Goal: Task Accomplishment & Management: Use online tool/utility

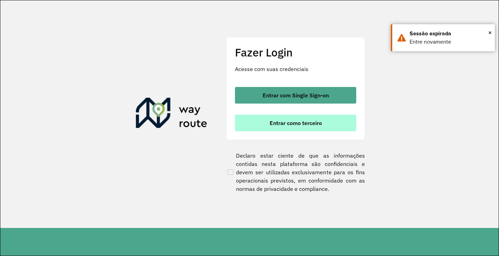
click at [310, 123] on span "Entrar como terceiro" at bounding box center [296, 123] width 52 height 6
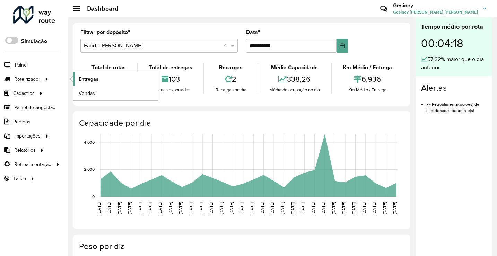
click at [85, 80] on span "Entregas" at bounding box center [89, 79] width 20 height 7
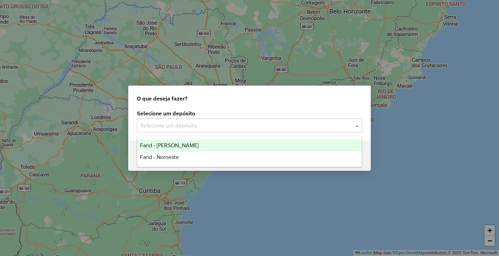
click at [326, 123] on input "text" at bounding box center [242, 126] width 204 height 8
click at [186, 146] on span "Farid - [PERSON_NAME]" at bounding box center [169, 145] width 59 height 6
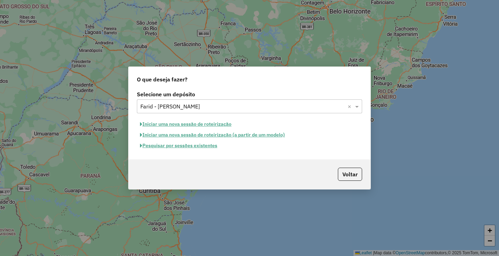
click at [205, 125] on button "Iniciar uma nova sessão de roteirização" at bounding box center [186, 124] width 98 height 11
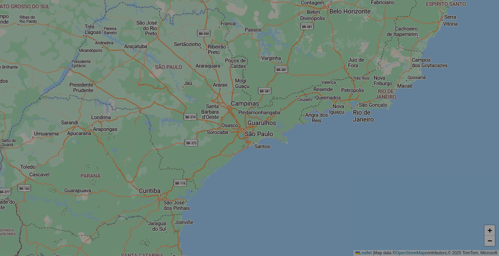
select select "*"
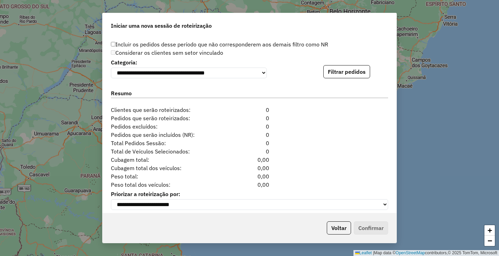
scroll to position [693, 0]
click at [344, 73] on button "Filtrar pedidos" at bounding box center [346, 70] width 47 height 13
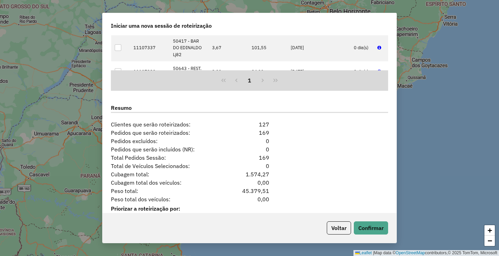
scroll to position [844, 0]
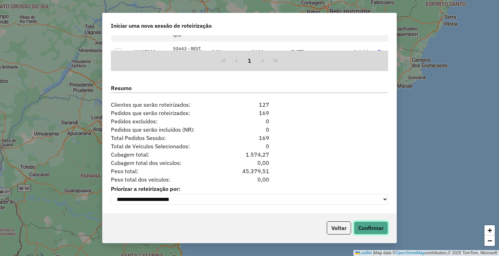
click at [364, 223] on button "Confirmar" at bounding box center [371, 227] width 34 height 13
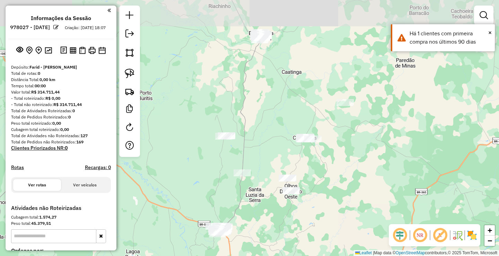
drag, startPoint x: 389, startPoint y: 118, endPoint x: 360, endPoint y: 221, distance: 107.4
click at [360, 221] on div "Janela de atendimento Grade de atendimento Capacidade Transportadoras Veículos …" at bounding box center [249, 128] width 499 height 256
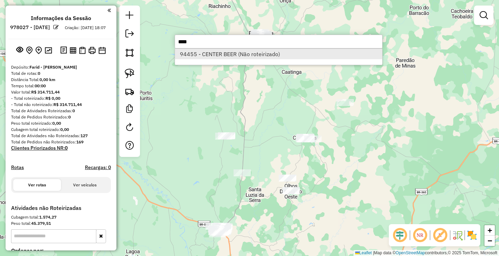
type input "****"
click at [254, 55] on li "94455 - CENTER BEER (Não roteirizado)" at bounding box center [278, 54] width 207 height 10
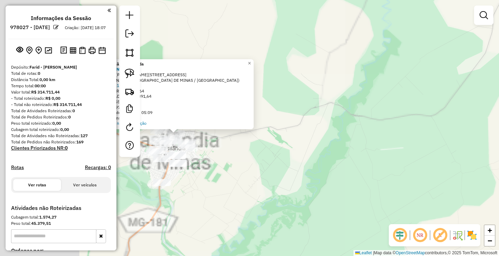
drag, startPoint x: 216, startPoint y: 148, endPoint x: 441, endPoint y: 161, distance: 225.7
click at [412, 160] on div "Atividade não roteirizada 94455 - CENTER BEER Endereço: [PERSON_NAME][STREET_AD…" at bounding box center [249, 128] width 499 height 256
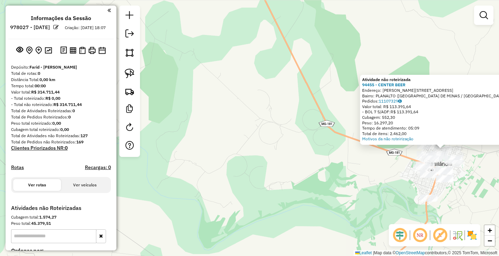
drag, startPoint x: 280, startPoint y: 148, endPoint x: 210, endPoint y: 141, distance: 69.6
click at [213, 142] on div "Atividade não roteirizada 94455 - CENTER BEER Endereço: [PERSON_NAME][STREET_AD…" at bounding box center [249, 128] width 499 height 256
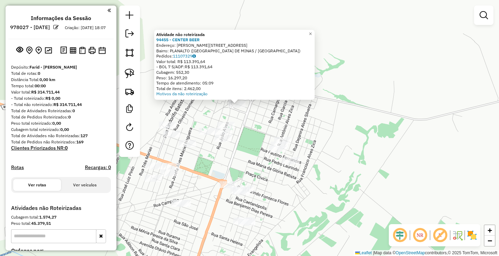
click at [250, 111] on div "Atividade não roteirizada 94455 - CENTER BEER Endereço: [PERSON_NAME][STREET_AD…" at bounding box center [249, 128] width 499 height 256
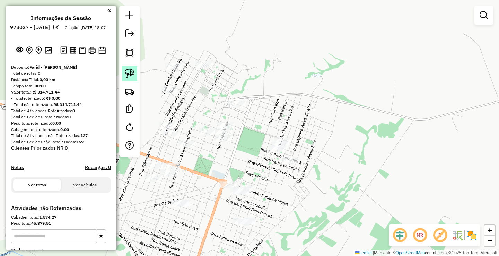
click at [132, 71] on img at bounding box center [130, 74] width 10 height 10
drag, startPoint x: 247, startPoint y: 89, endPoint x: 258, endPoint y: 103, distance: 17.2
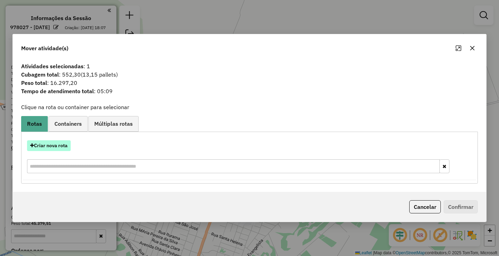
click at [61, 143] on button "Criar nova rota" at bounding box center [49, 145] width 44 height 11
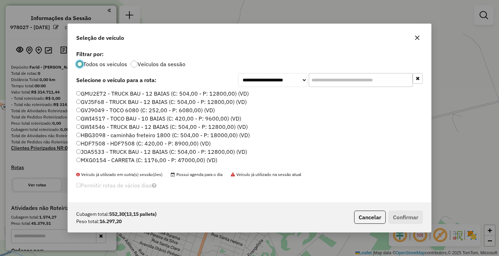
scroll to position [4, 2]
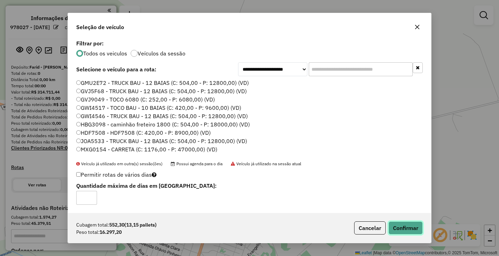
click at [409, 227] on button "Confirmar" at bounding box center [405, 227] width 34 height 13
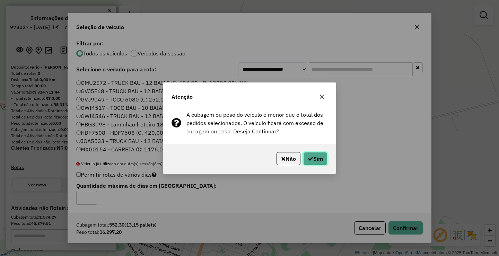
click at [321, 159] on button "Sim" at bounding box center [315, 158] width 24 height 13
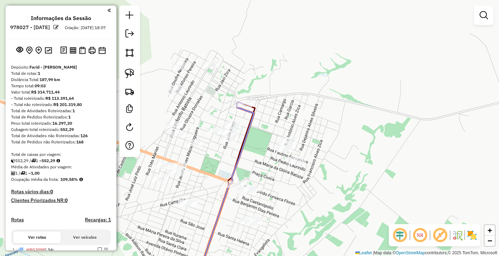
drag, startPoint x: 322, startPoint y: 118, endPoint x: 354, endPoint y: 110, distance: 32.5
click at [354, 110] on div "Janela de atendimento Grade de atendimento Capacidade Transportadoras Veículos …" at bounding box center [249, 128] width 499 height 256
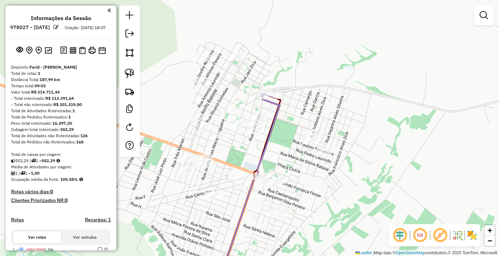
scroll to position [69, 0]
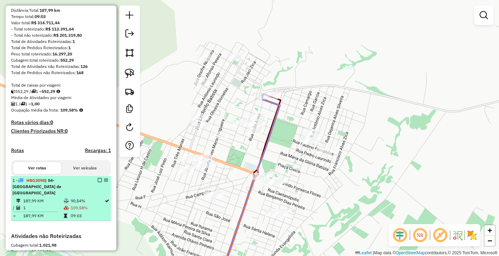
click at [98, 182] on em at bounding box center [100, 180] width 4 height 4
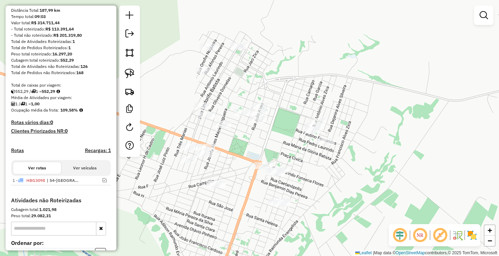
drag, startPoint x: 374, startPoint y: 163, endPoint x: 379, endPoint y: 72, distance: 90.3
click at [379, 73] on div "Janela de atendimento Grade de atendimento Capacidade Transportadoras Veículos …" at bounding box center [249, 128] width 499 height 256
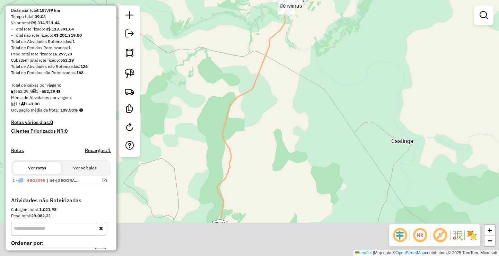
drag, startPoint x: 415, startPoint y: 146, endPoint x: 346, endPoint y: 43, distance: 124.5
click at [346, 43] on div "Janela de atendimento Grade de atendimento Capacidade Transportadoras Veículos …" at bounding box center [249, 128] width 499 height 256
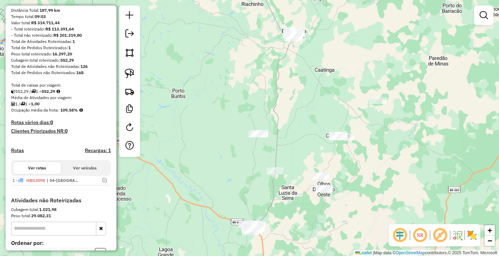
drag, startPoint x: 408, startPoint y: 152, endPoint x: 366, endPoint y: 138, distance: 44.8
click at [366, 138] on div "Janela de atendimento Grade de atendimento Capacidade Transportadoras Veículos …" at bounding box center [249, 128] width 499 height 256
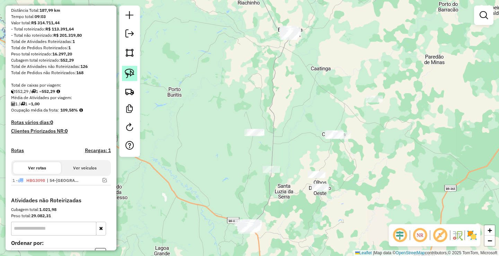
click at [133, 71] on img at bounding box center [130, 74] width 10 height 10
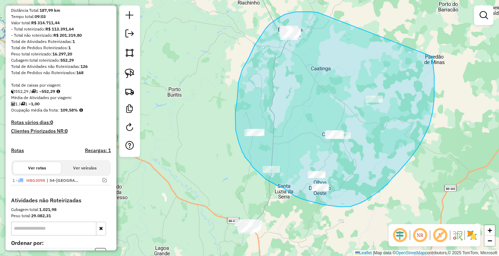
drag, startPoint x: 318, startPoint y: 12, endPoint x: 429, endPoint y: 45, distance: 116.0
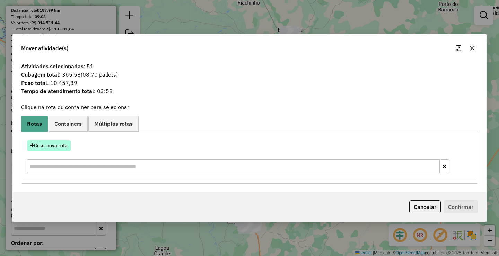
click at [56, 144] on button "Criar nova rota" at bounding box center [49, 145] width 44 height 11
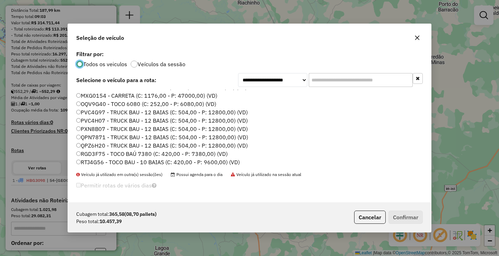
scroll to position [73, 0]
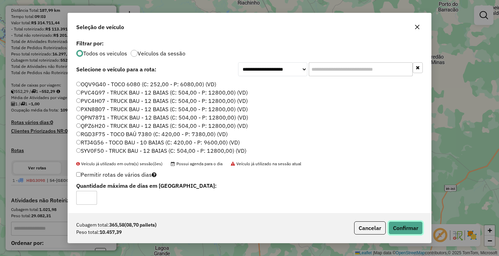
click at [398, 229] on button "Confirmar" at bounding box center [405, 227] width 34 height 13
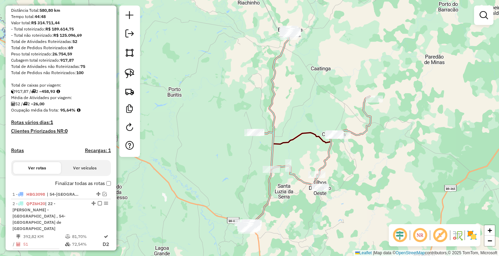
drag, startPoint x: 379, startPoint y: 186, endPoint x: 326, endPoint y: 99, distance: 101.5
click at [327, 100] on div "Janela de atendimento Grade de atendimento Capacidade Transportadoras Veículos …" at bounding box center [249, 128] width 499 height 256
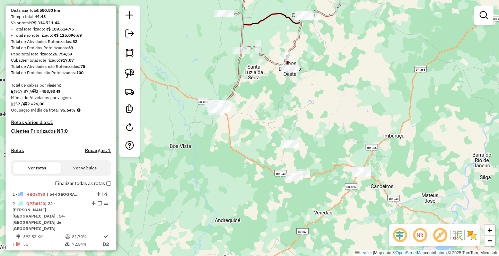
drag, startPoint x: 296, startPoint y: 150, endPoint x: 309, endPoint y: 117, distance: 36.0
click at [323, 121] on div "Janela de atendimento Grade de atendimento Capacidade Transportadoras Veículos …" at bounding box center [249, 128] width 499 height 256
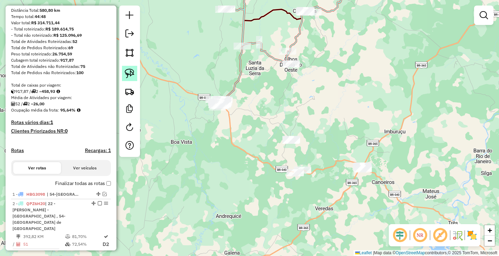
click at [129, 74] on img at bounding box center [130, 74] width 10 height 10
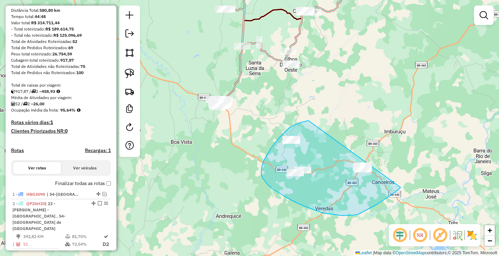
drag, startPoint x: 308, startPoint y: 121, endPoint x: 420, endPoint y: 146, distance: 114.3
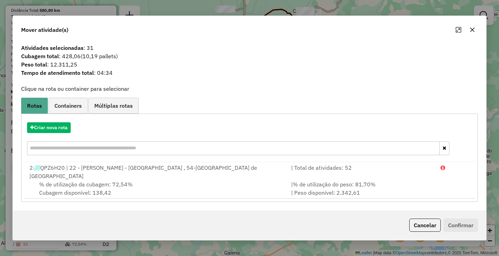
click at [60, 125] on div "Criar nova rota" at bounding box center [249, 139] width 453 height 45
click at [63, 130] on button "Criar nova rota" at bounding box center [49, 127] width 44 height 11
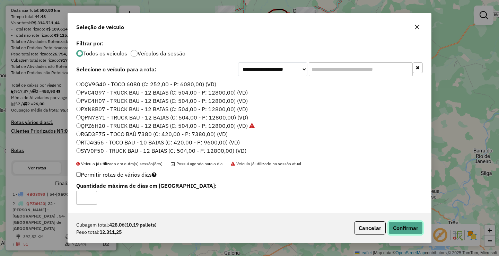
click at [410, 227] on button "Confirmar" at bounding box center [405, 227] width 34 height 13
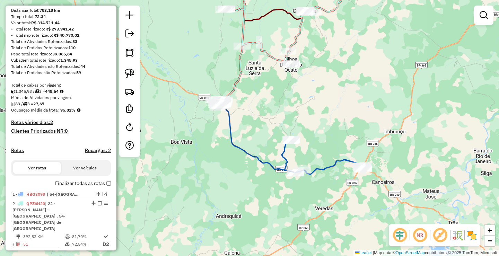
click at [242, 178] on div "Janela de atendimento Grade de atendimento Capacidade Transportadoras Veículos …" at bounding box center [249, 128] width 499 height 256
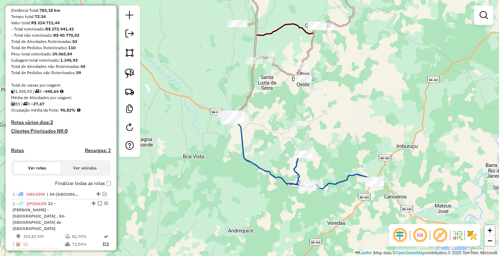
drag, startPoint x: 197, startPoint y: 140, endPoint x: 236, endPoint y: 172, distance: 50.4
click at [235, 172] on div "Janela de atendimento Grade de atendimento Capacidade Transportadoras Veículos …" at bounding box center [249, 128] width 499 height 256
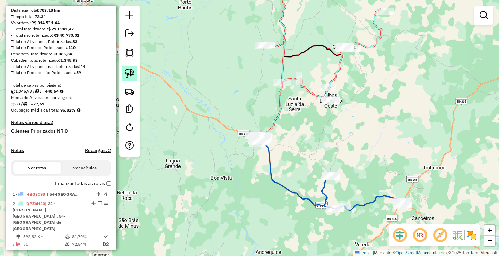
click at [128, 72] on img at bounding box center [130, 74] width 10 height 10
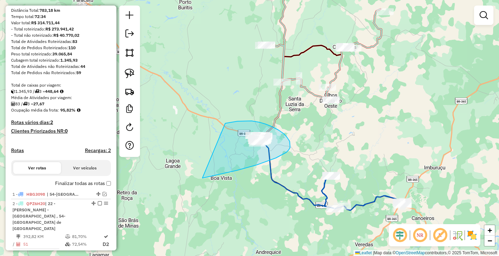
drag, startPoint x: 225, startPoint y: 123, endPoint x: 202, endPoint y: 178, distance: 59.3
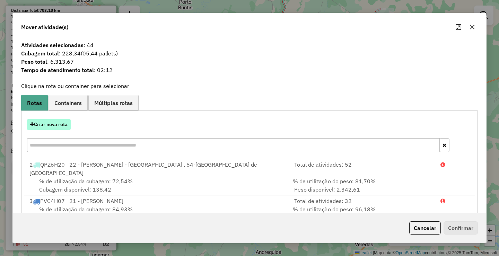
click at [61, 127] on button "Criar nova rota" at bounding box center [49, 124] width 44 height 11
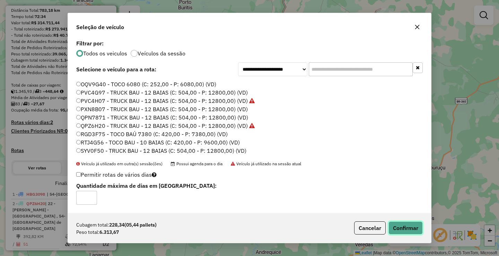
click at [406, 224] on button "Confirmar" at bounding box center [405, 227] width 34 height 13
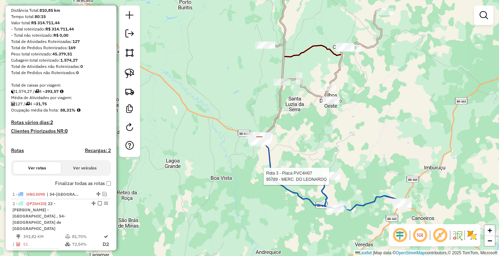
select select "**********"
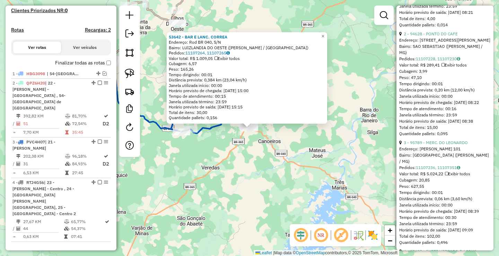
scroll to position [381, 0]
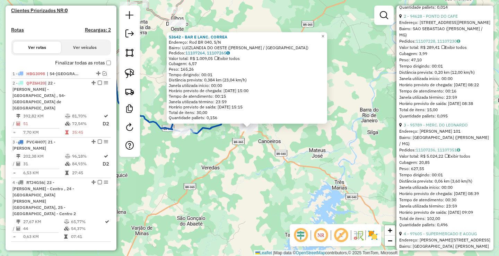
click at [240, 175] on div "53642 - BAR E LANC. [PERSON_NAME]: Rod BR 040, S/N Bairro: [GEOGRAPHIC_DATA] ([…" at bounding box center [249, 128] width 499 height 256
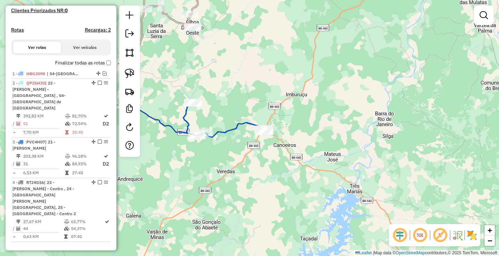
drag, startPoint x: 284, startPoint y: 112, endPoint x: 385, endPoint y: 122, distance: 101.4
click at [383, 122] on div "Janela de atendimento Grade de atendimento Capacidade Transportadoras Veículos …" at bounding box center [249, 128] width 499 height 256
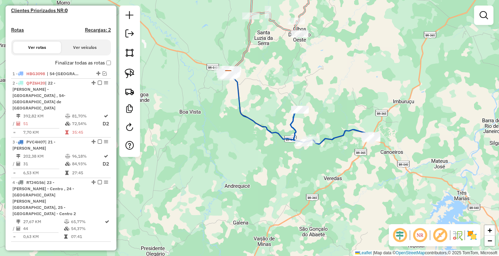
drag, startPoint x: 334, startPoint y: 167, endPoint x: 307, endPoint y: 197, distance: 39.7
click at [308, 196] on div "Janela de atendimento Grade de atendimento Capacidade Transportadoras Veículos …" at bounding box center [249, 128] width 499 height 256
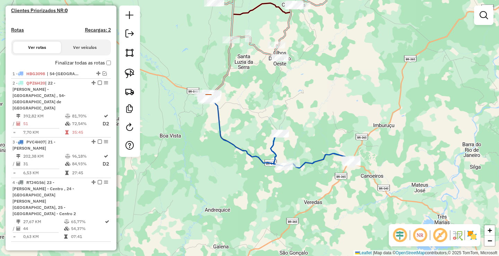
drag, startPoint x: 312, startPoint y: 148, endPoint x: 326, endPoint y: 135, distance: 19.4
click at [326, 135] on div "Janela de atendimento Grade de atendimento Capacidade Transportadoras Veículos …" at bounding box center [249, 128] width 499 height 256
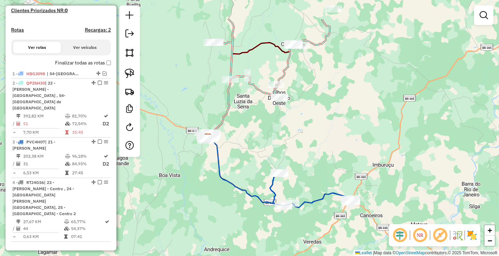
drag, startPoint x: 339, startPoint y: 84, endPoint x: 335, endPoint y: 132, distance: 47.6
click at [335, 131] on div "Janela de atendimento Grade de atendimento Capacidade Transportadoras Veículos …" at bounding box center [249, 128] width 499 height 256
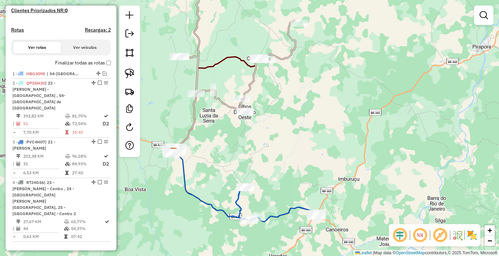
drag, startPoint x: 356, startPoint y: 116, endPoint x: 321, endPoint y: 128, distance: 37.6
click at [321, 128] on div "Janela de atendimento Grade de atendimento Capacidade Transportadoras Veículos …" at bounding box center [249, 128] width 499 height 256
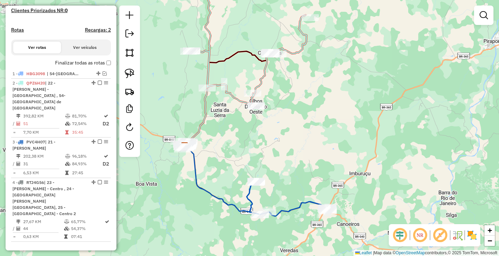
drag, startPoint x: 318, startPoint y: 128, endPoint x: 348, endPoint y: 113, distance: 33.0
click at [348, 113] on div "Janela de atendimento Grade de atendimento Capacidade Transportadoras Veículos …" at bounding box center [249, 128] width 499 height 256
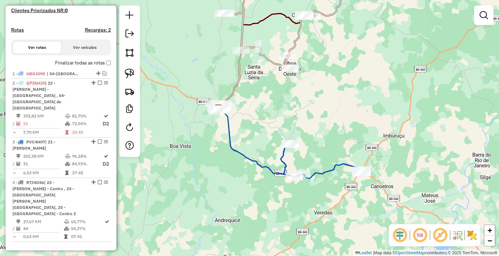
drag, startPoint x: 329, startPoint y: 154, endPoint x: 347, endPoint y: 122, distance: 36.3
click at [347, 122] on div "Janela de atendimento Grade de atendimento Capacidade Transportadoras Veículos …" at bounding box center [249, 128] width 499 height 256
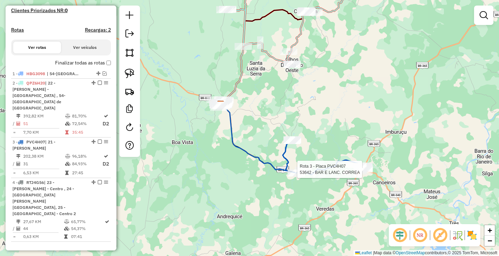
select select "**********"
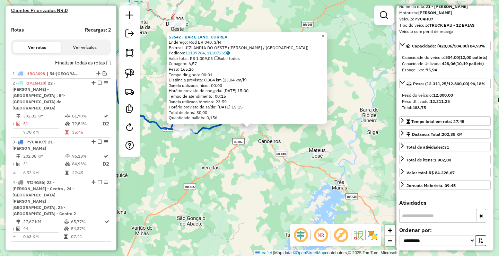
scroll to position [69, 0]
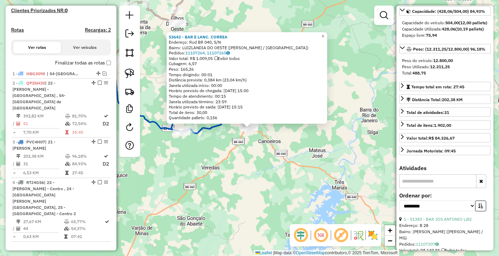
click at [248, 174] on div "53642 - BAR E LANC. [PERSON_NAME]: Rod BR 040, S/N Bairro: [GEOGRAPHIC_DATA] ([…" at bounding box center [249, 128] width 499 height 256
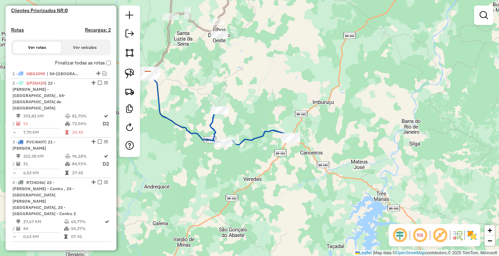
drag, startPoint x: 186, startPoint y: 158, endPoint x: 313, endPoint y: 184, distance: 129.0
click at [302, 183] on div "Janela de atendimento Grade de atendimento Capacidade Transportadoras Veículos …" at bounding box center [249, 128] width 499 height 256
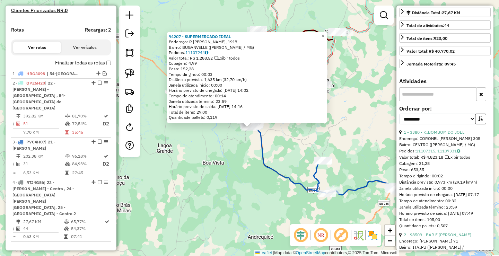
scroll to position [173, 0]
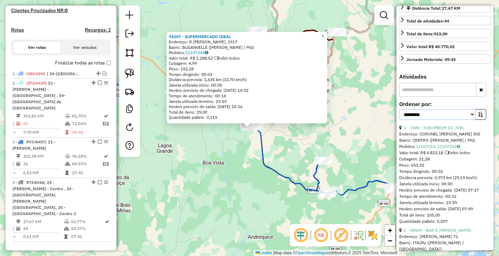
click at [466, 120] on select "**********" at bounding box center [437, 114] width 76 height 11
select select "*********"
click at [399, 115] on select "**********" at bounding box center [437, 114] width 76 height 11
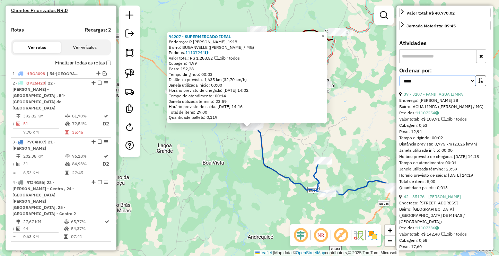
scroll to position [208, 0]
click at [480, 82] on icon "button" at bounding box center [480, 79] width 5 height 5
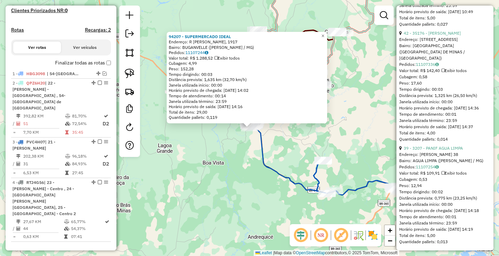
scroll to position [4931, 0]
click at [285, 163] on div "94207 - SUPERMERCADO IDEAL Endereço: R [PERSON_NAME], 1917 Bairro: BUGANVELLE (…" at bounding box center [249, 128] width 499 height 256
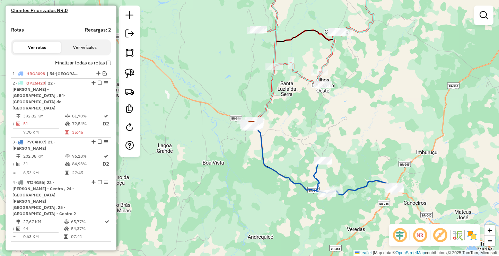
click at [419, 124] on div "Janela de atendimento Grade de atendimento Capacidade Transportadoras Veículos …" at bounding box center [249, 128] width 499 height 256
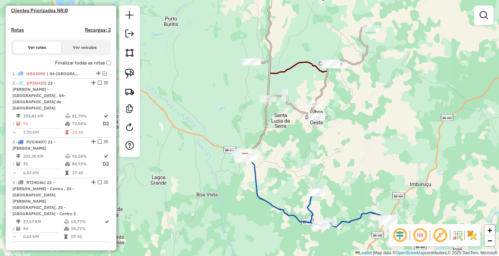
drag, startPoint x: 377, startPoint y: 103, endPoint x: 371, endPoint y: 136, distance: 33.5
click at [371, 136] on div "Janela de atendimento Grade de atendimento Capacidade Transportadoras Veículos …" at bounding box center [249, 128] width 499 height 256
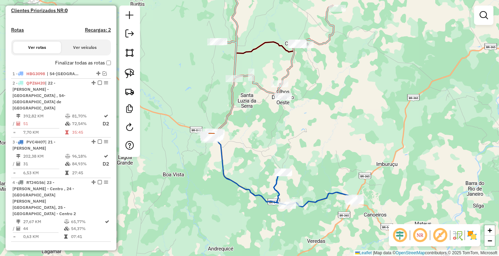
drag, startPoint x: 407, startPoint y: 162, endPoint x: 374, endPoint y: 141, distance: 39.7
click at [374, 141] on div "Janela de atendimento Grade de atendimento Capacidade Transportadoras Veículos …" at bounding box center [249, 128] width 499 height 256
drag, startPoint x: 369, startPoint y: 129, endPoint x: 371, endPoint y: 140, distance: 10.9
click at [371, 140] on div "Janela de atendimento Grade de atendimento Capacidade Transportadoras Veículos …" at bounding box center [249, 128] width 499 height 256
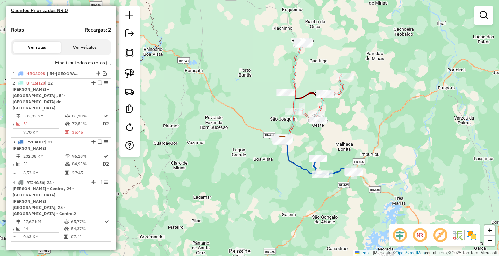
drag, startPoint x: 391, startPoint y: 140, endPoint x: 351, endPoint y: 137, distance: 40.3
click at [351, 137] on div "Janela de atendimento Grade de atendimento Capacidade Transportadoras Veículos …" at bounding box center [249, 128] width 499 height 256
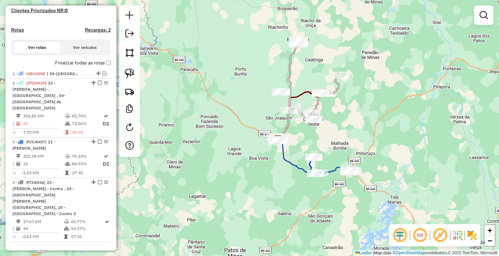
drag, startPoint x: 264, startPoint y: 201, endPoint x: 293, endPoint y: 202, distance: 29.5
click at [293, 202] on div "Janela de atendimento Grade de atendimento Capacidade Transportadoras Veículos …" at bounding box center [249, 128] width 499 height 256
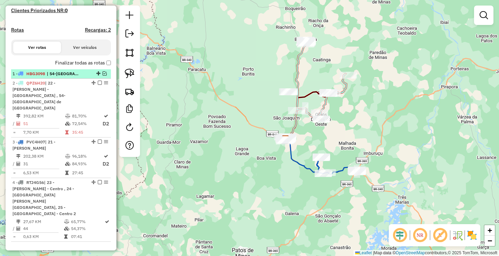
click at [103, 76] on em at bounding box center [105, 73] width 4 height 4
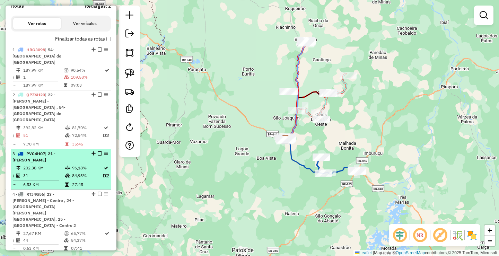
scroll to position [219, 0]
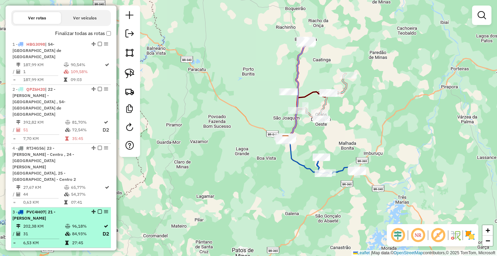
drag, startPoint x: 90, startPoint y: 135, endPoint x: 80, endPoint y: 205, distance: 70.4
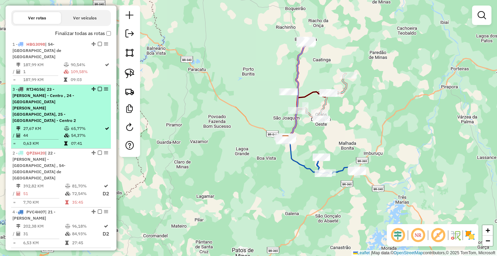
drag, startPoint x: 91, startPoint y: 135, endPoint x: 87, endPoint y: 93, distance: 42.1
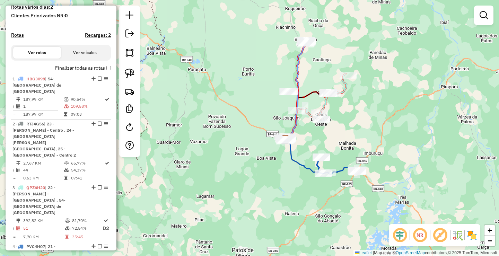
scroll to position [80, 0]
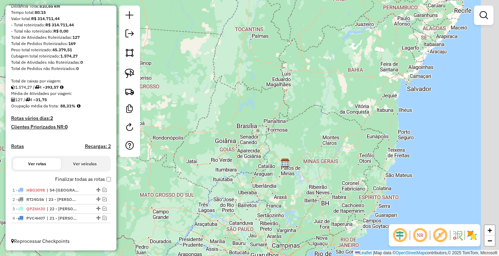
drag, startPoint x: 383, startPoint y: 124, endPoint x: 356, endPoint y: 157, distance: 42.6
click at [356, 157] on div "Janela de atendimento Grade de atendimento Capacidade Transportadoras Veículos …" at bounding box center [249, 128] width 499 height 256
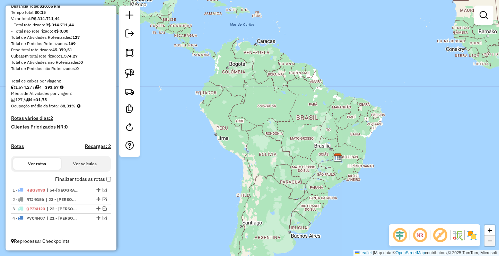
drag, startPoint x: 327, startPoint y: 183, endPoint x: 333, endPoint y: 205, distance: 23.7
click at [333, 205] on div "Janela de atendimento Grade de atendimento Capacidade Transportadoras Veículos …" at bounding box center [249, 128] width 499 height 256
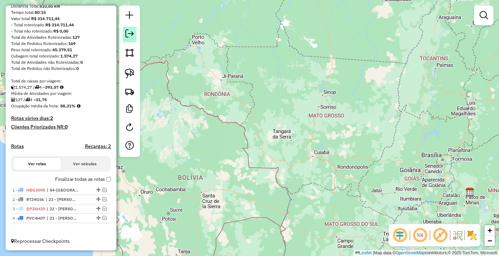
click at [131, 36] on em at bounding box center [129, 33] width 8 height 8
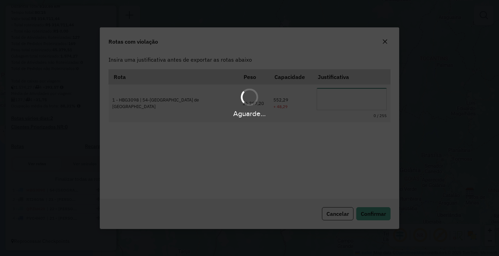
scroll to position [0, 0]
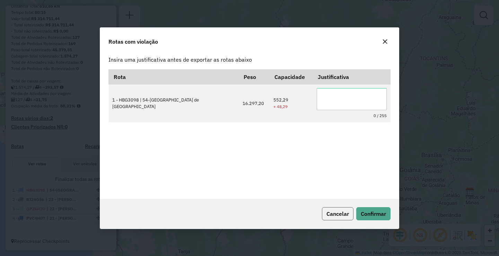
click at [340, 214] on span "Cancelar" at bounding box center [337, 213] width 23 height 7
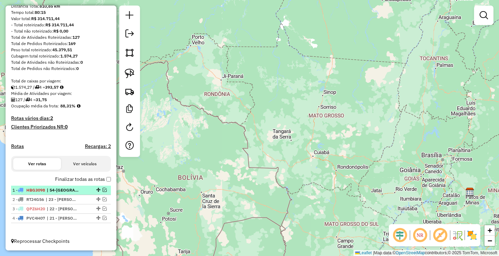
click at [104, 191] on em at bounding box center [105, 190] width 4 height 4
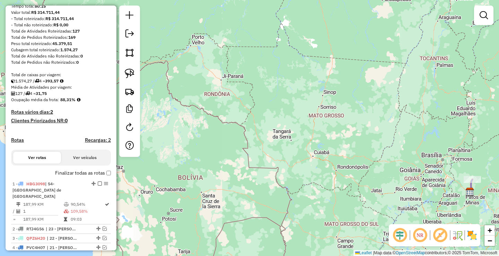
drag, startPoint x: 38, startPoint y: 189, endPoint x: 253, endPoint y: 142, distance: 220.0
click at [253, 142] on div "Janela de atendimento Grade de atendimento Capacidade Transportadoras Veículos …" at bounding box center [249, 128] width 499 height 256
select select "*********"
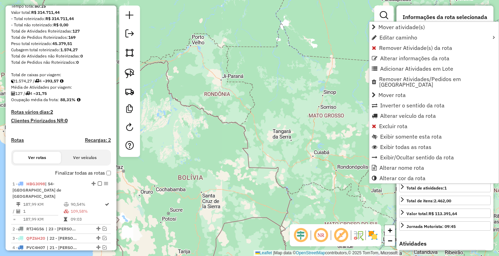
scroll to position [109, 0]
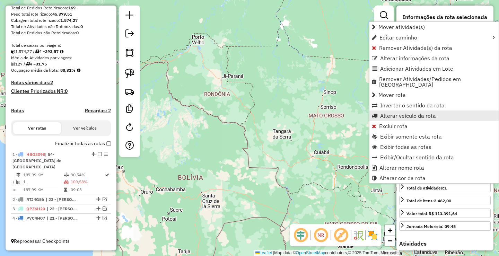
click at [408, 113] on span "Alterar veículo da rota" at bounding box center [408, 116] width 56 height 6
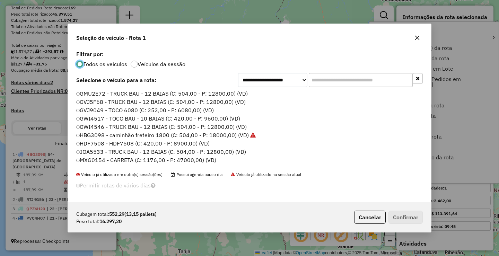
scroll to position [4, 2]
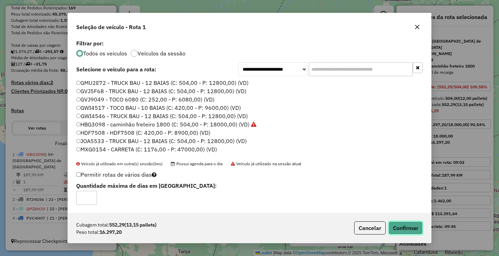
click at [406, 228] on button "Confirmar" at bounding box center [405, 227] width 34 height 13
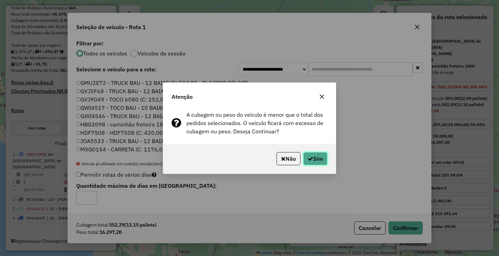
click at [313, 161] on button "Sim" at bounding box center [315, 158] width 24 height 13
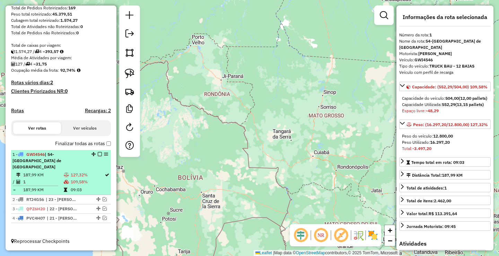
click at [98, 156] on em at bounding box center [100, 154] width 4 height 4
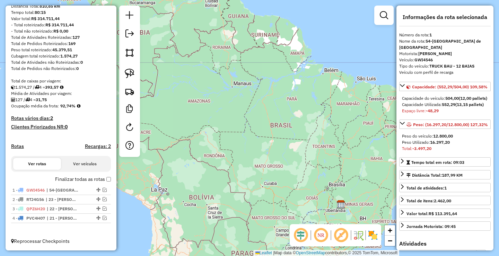
click at [342, 122] on div "Janela de atendimento Grade de atendimento Capacidade Transportadoras Veículos …" at bounding box center [249, 128] width 499 height 256
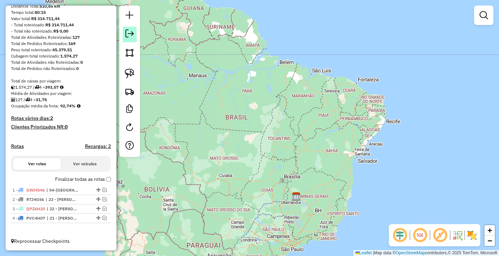
click at [131, 31] on em at bounding box center [129, 33] width 8 height 8
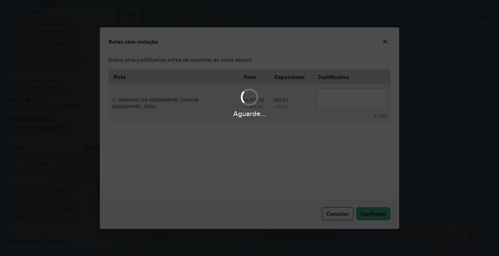
scroll to position [0, 0]
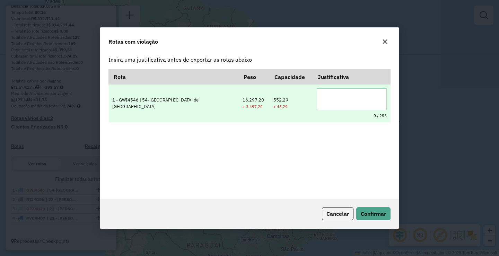
click at [345, 100] on textarea at bounding box center [352, 99] width 70 height 22
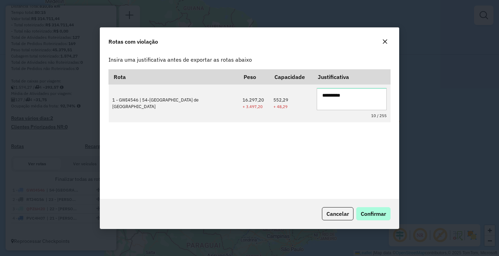
type textarea "**********"
click at [373, 214] on span "Confirmar" at bounding box center [373, 213] width 25 height 7
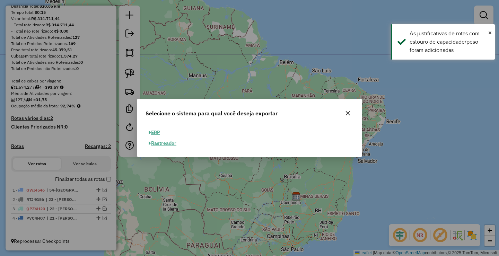
click at [156, 130] on button "ERP" at bounding box center [155, 132] width 18 height 11
select select "**"
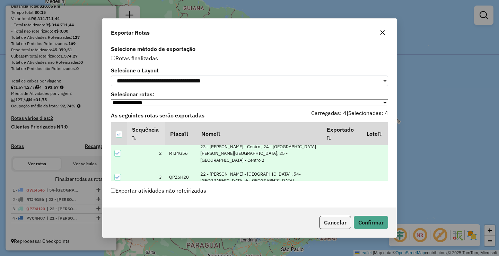
scroll to position [28, 0]
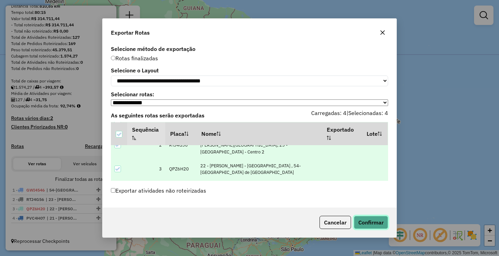
click at [375, 222] on button "Confirmar" at bounding box center [371, 222] width 34 height 13
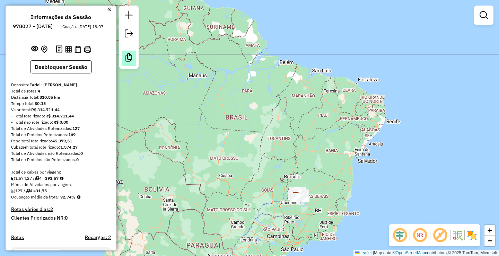
scroll to position [0, 0]
